Goal: Transaction & Acquisition: Purchase product/service

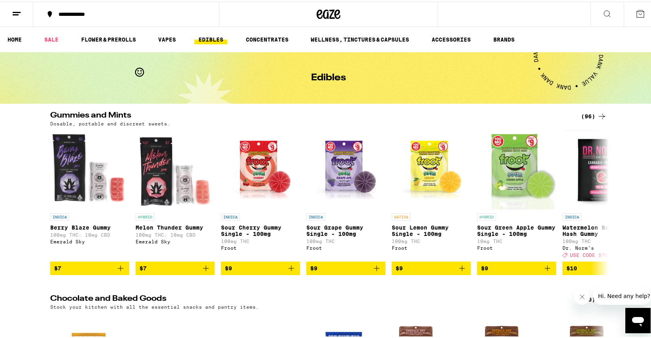
click at [598, 115] on icon at bounding box center [601, 114] width 9 height 9
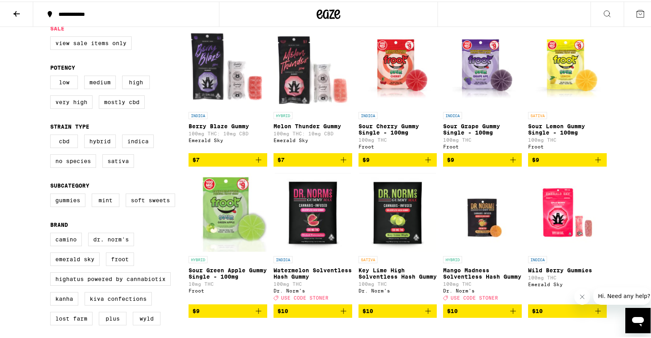
scroll to position [94, 0]
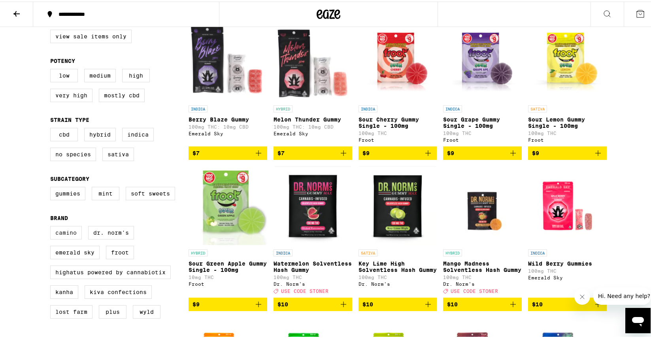
click at [68, 238] on label "Camino" at bounding box center [66, 230] width 32 height 13
click at [52, 226] on input "Camino" at bounding box center [52, 225] width 0 height 0
checkbox input "true"
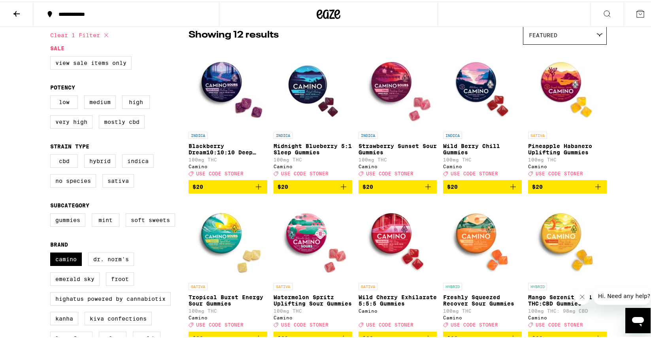
scroll to position [88, 0]
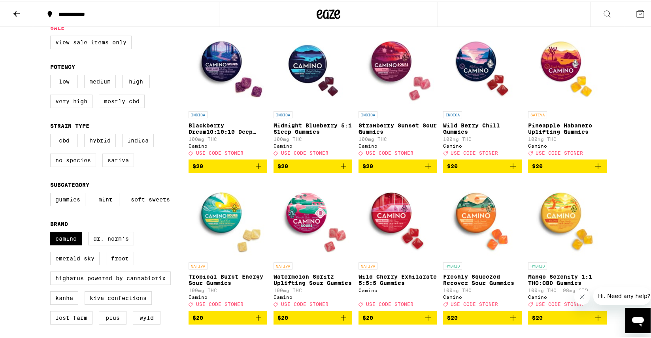
click at [509, 169] on icon "Add to bag" at bounding box center [512, 164] width 9 height 9
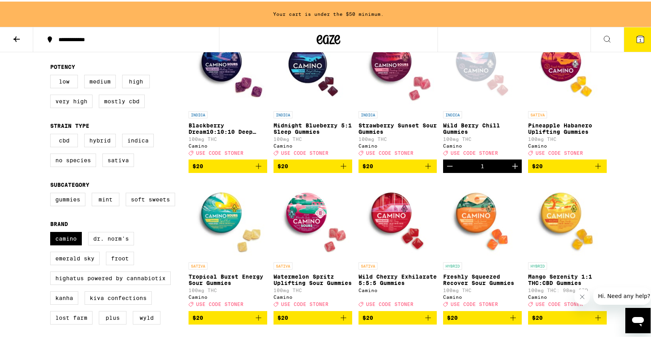
click at [510, 169] on icon "Increment" at bounding box center [514, 164] width 9 height 9
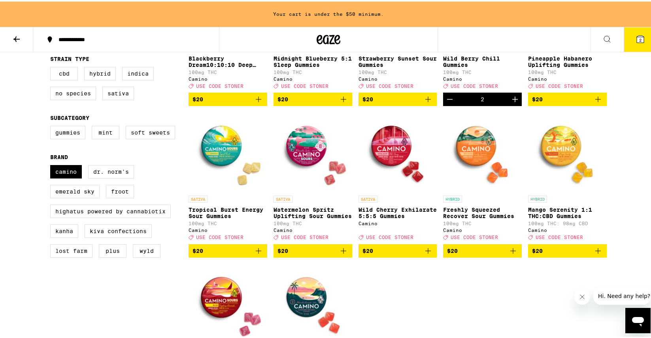
scroll to position [183, 0]
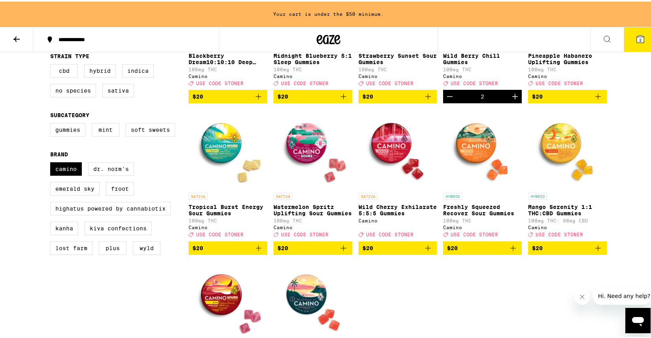
click at [428, 251] on icon "Add to bag" at bounding box center [427, 245] width 9 height 9
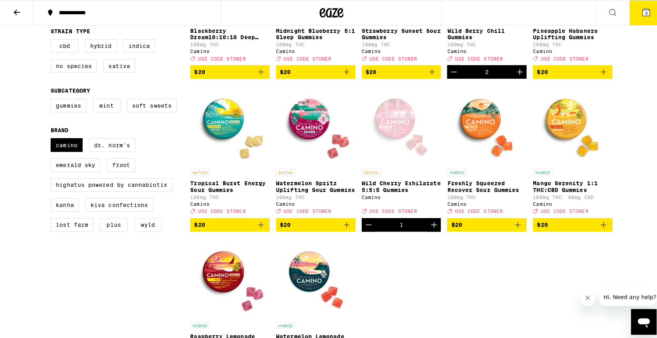
scroll to position [184, 0]
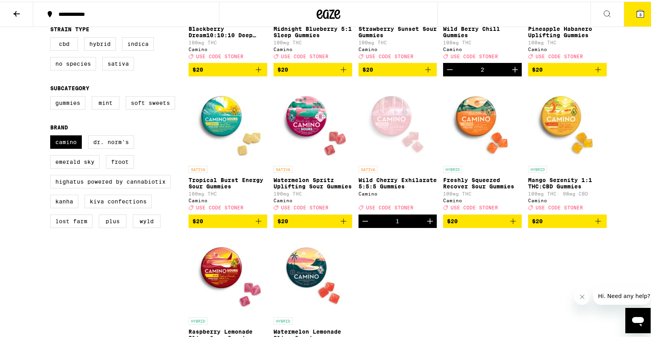
click at [595, 222] on icon "Add to bag" at bounding box center [598, 220] width 6 height 6
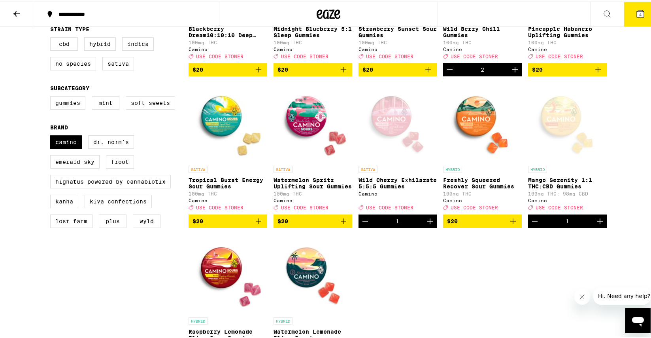
click at [549, 209] on span "USE CODE STONER" at bounding box center [559, 206] width 47 height 5
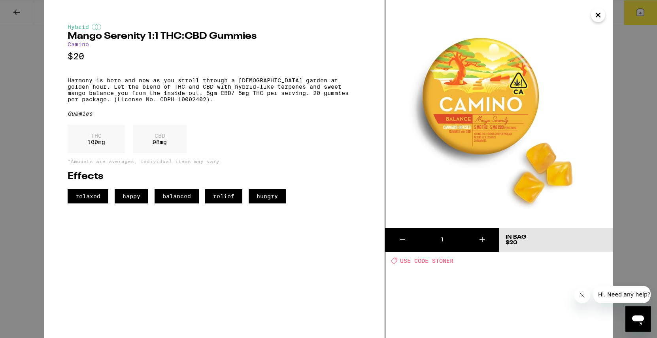
click at [598, 16] on icon "Close" at bounding box center [597, 15] width 9 height 12
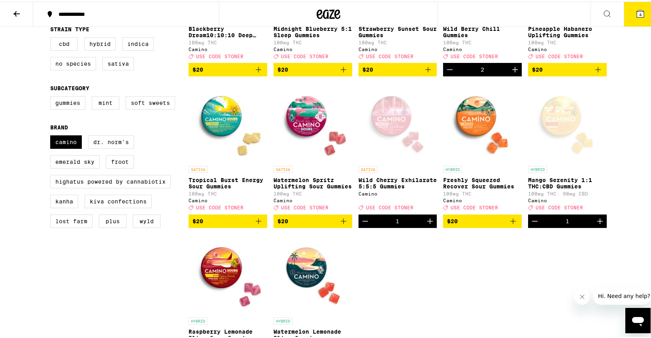
click at [637, 12] on icon at bounding box center [640, 12] width 7 height 7
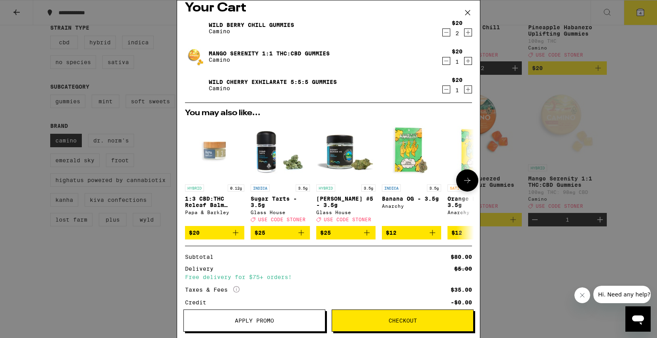
scroll to position [69, 0]
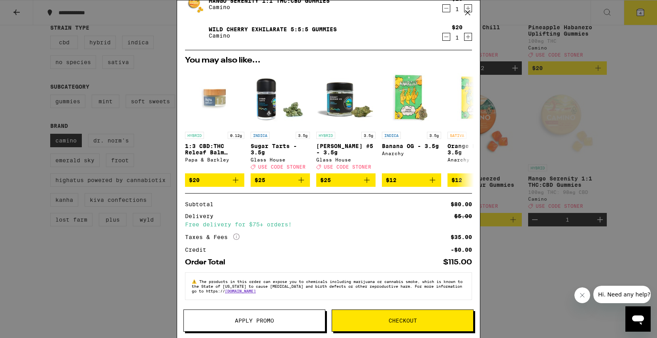
click at [408, 320] on span "Checkout" at bounding box center [403, 320] width 28 height 6
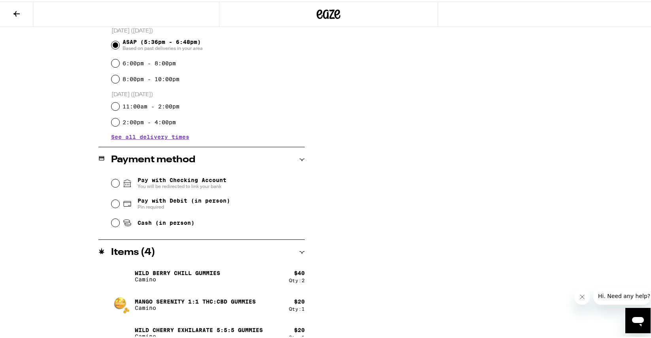
scroll to position [224, 0]
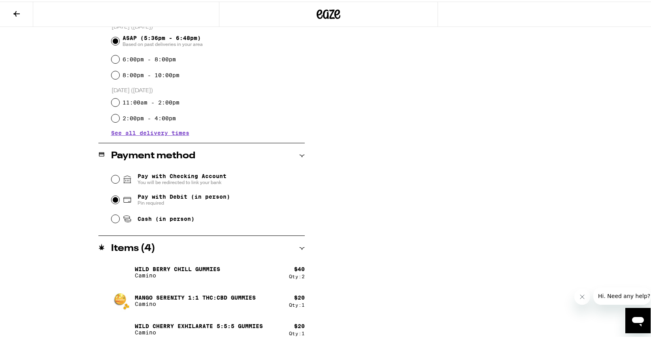
click at [111, 198] on input "Pay with Debit (in person) Pin required" at bounding box center [115, 198] width 8 height 8
radio input "true"
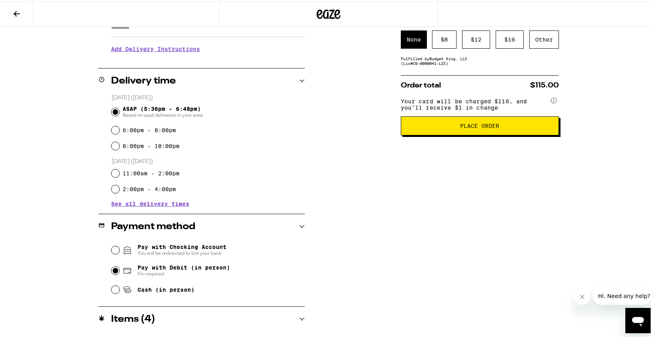
scroll to position [147, 0]
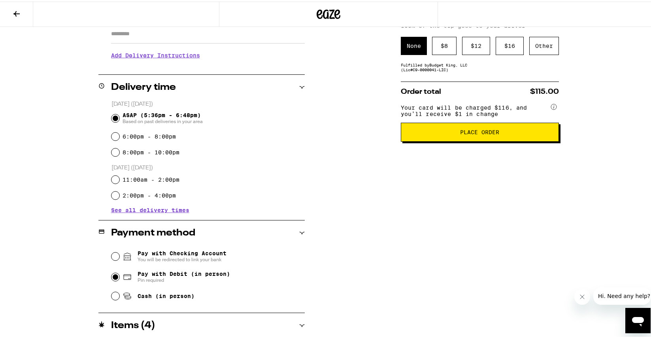
click at [479, 140] on button "Place Order" at bounding box center [480, 130] width 158 height 19
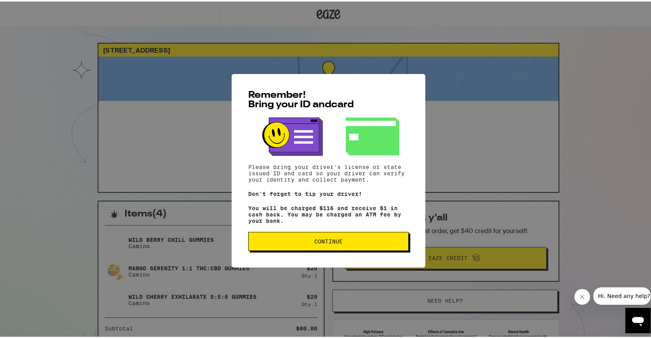
click at [362, 248] on button "Continue" at bounding box center [328, 239] width 160 height 19
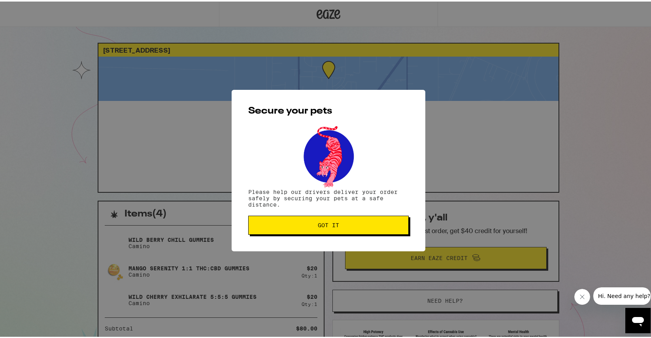
click at [361, 230] on button "Got it" at bounding box center [328, 223] width 160 height 19
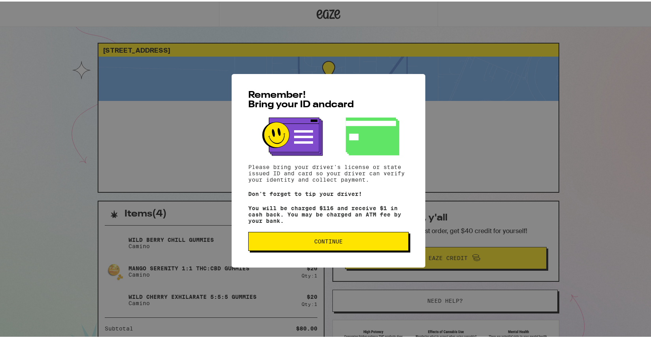
click at [302, 242] on span "Continue" at bounding box center [328, 240] width 147 height 6
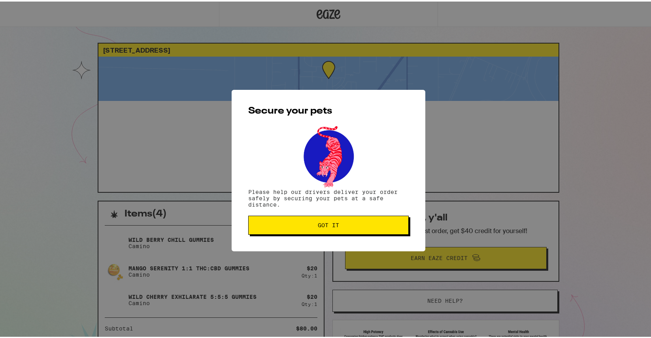
click at [326, 228] on button "Got it" at bounding box center [328, 223] width 160 height 19
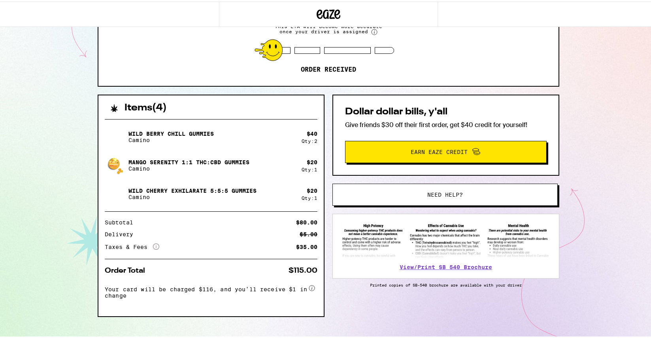
scroll to position [117, 0]
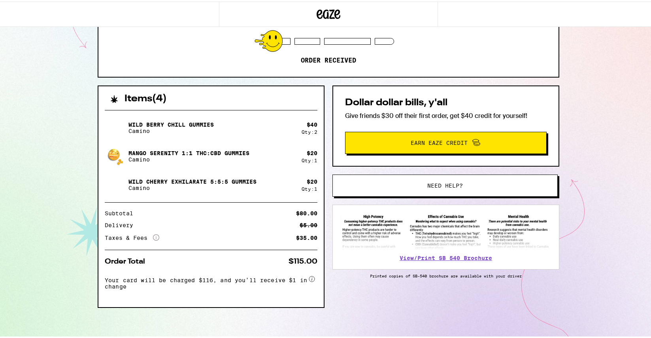
click at [431, 188] on button "Need help?" at bounding box center [444, 184] width 225 height 22
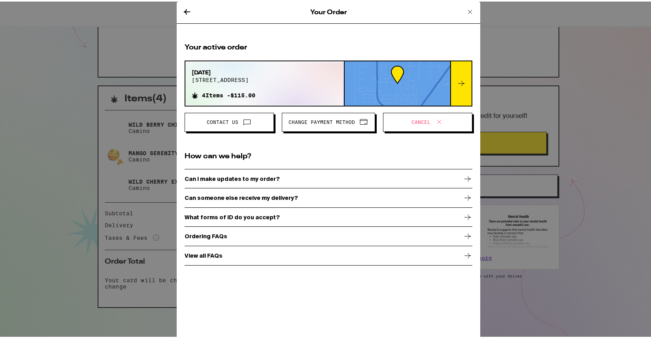
click at [245, 177] on p "Can I make updates to my order?" at bounding box center [232, 177] width 95 height 6
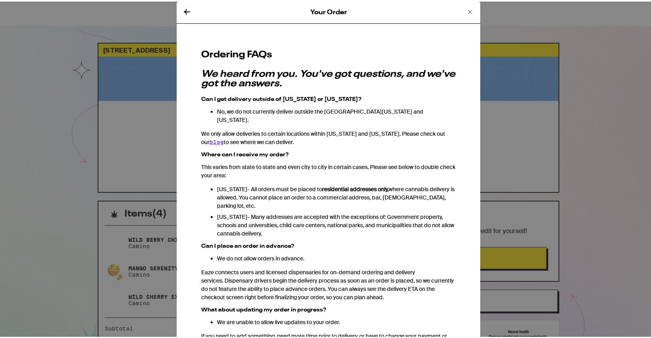
click at [465, 9] on icon at bounding box center [469, 10] width 9 height 9
